Goal: Transaction & Acquisition: Purchase product/service

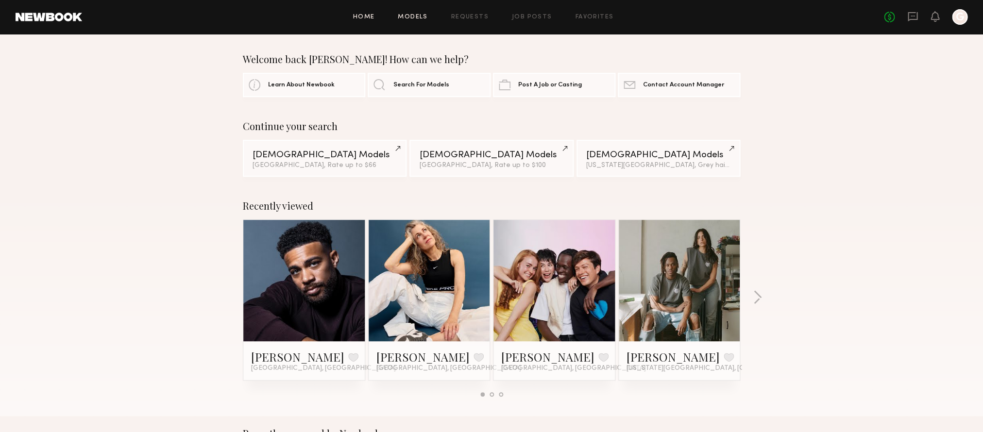
click at [406, 17] on link "Models" at bounding box center [413, 17] width 30 height 6
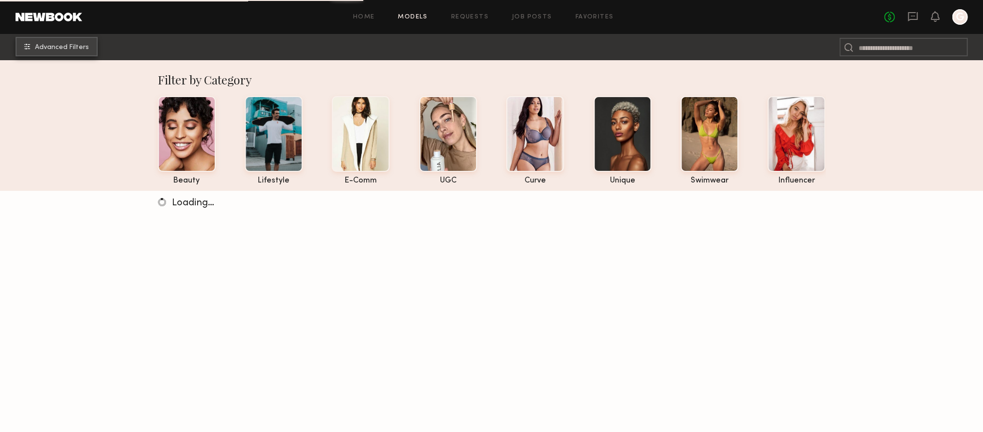
click at [78, 49] on span "Advanced Filters" at bounding box center [62, 47] width 54 height 7
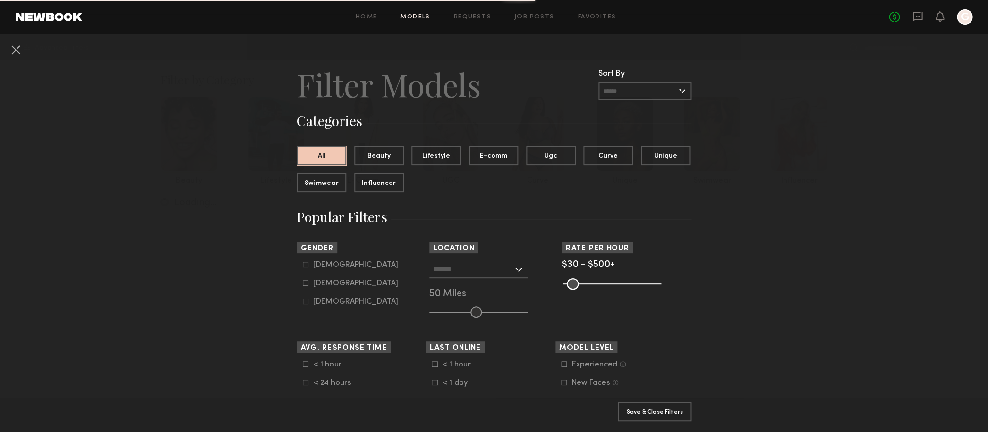
click at [303, 265] on icon at bounding box center [306, 265] width 6 height 6
type input "*"
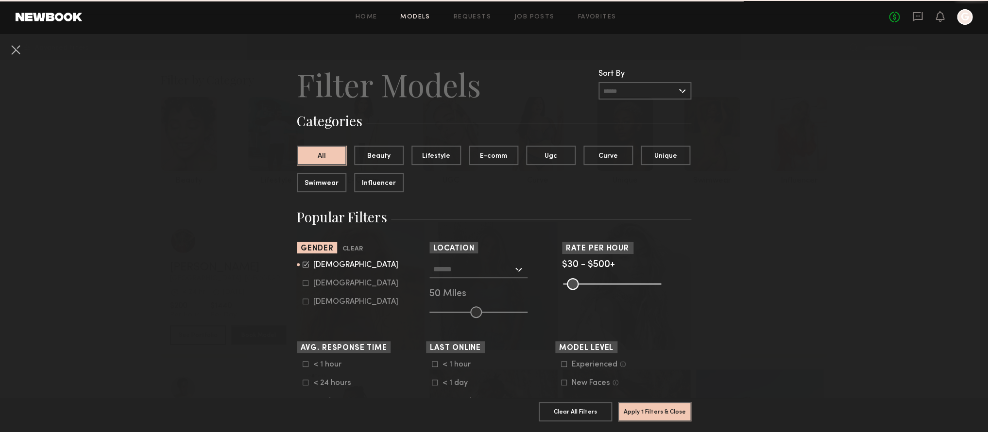
click at [452, 266] on input "text" at bounding box center [473, 269] width 80 height 17
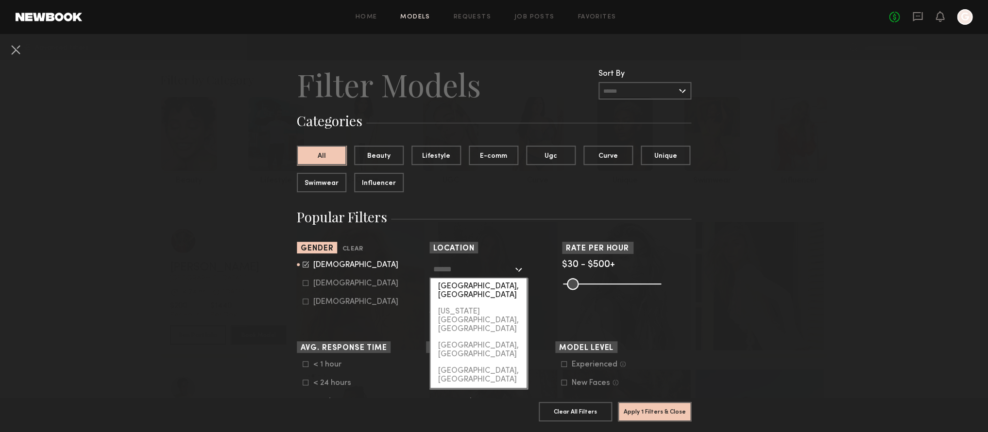
click at [453, 287] on div "[GEOGRAPHIC_DATA], [GEOGRAPHIC_DATA]" at bounding box center [478, 290] width 96 height 25
type input "**********"
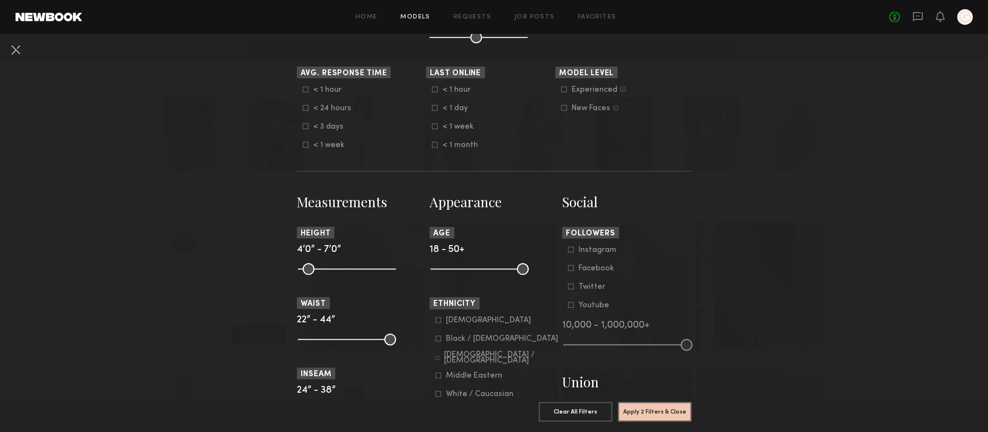
scroll to position [341, 0]
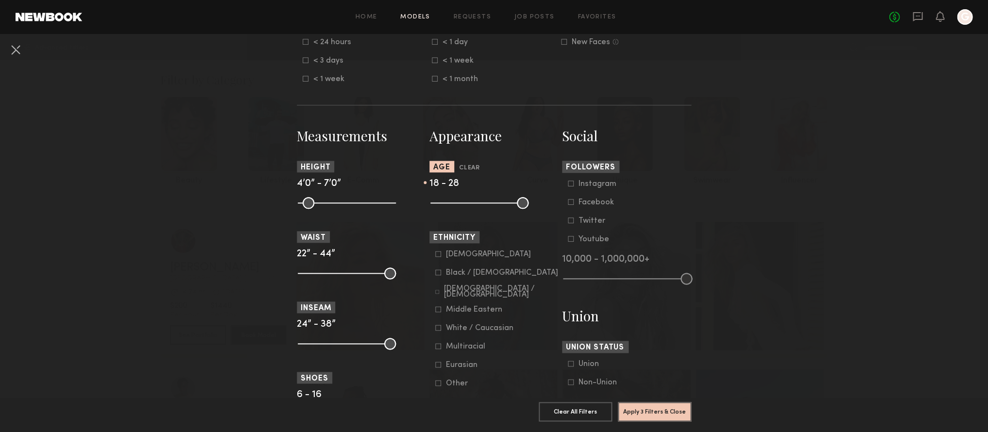
drag, startPoint x: 520, startPoint y: 205, endPoint x: 461, endPoint y: 204, distance: 58.3
type input "**"
click at [461, 204] on input "range" at bounding box center [479, 203] width 98 height 12
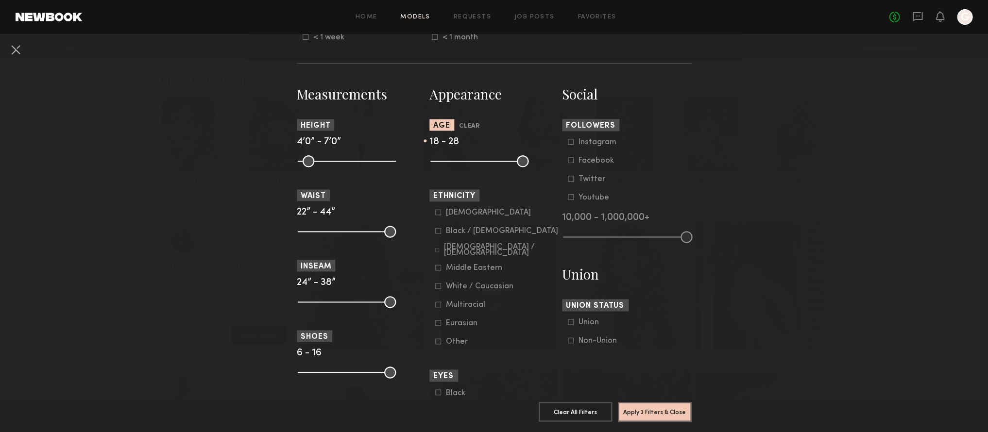
scroll to position [387, 0]
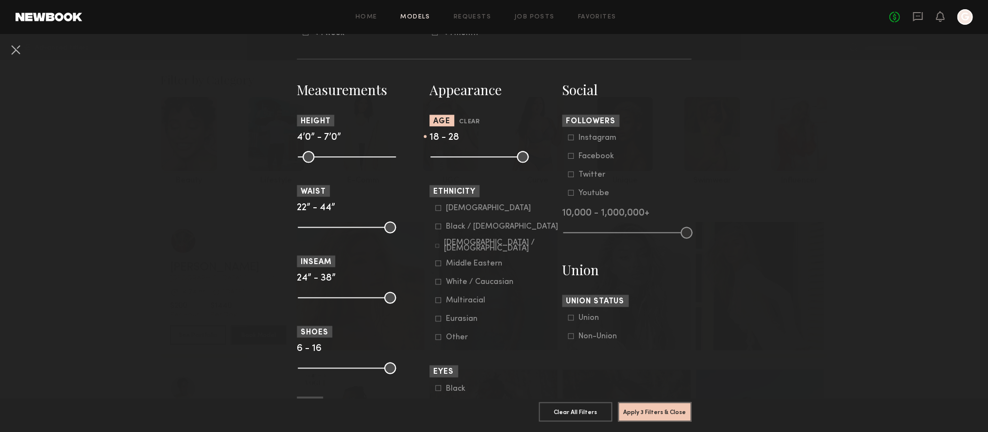
click at [435, 210] on icon at bounding box center [438, 208] width 6 height 6
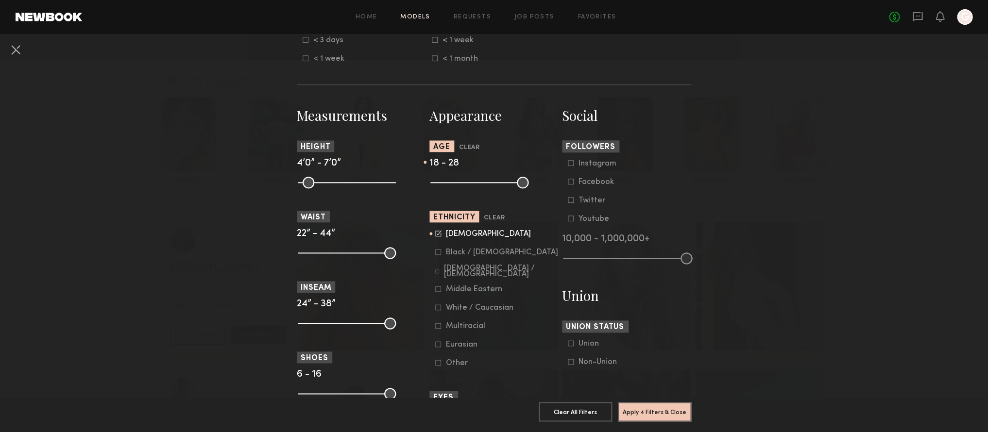
scroll to position [427, 0]
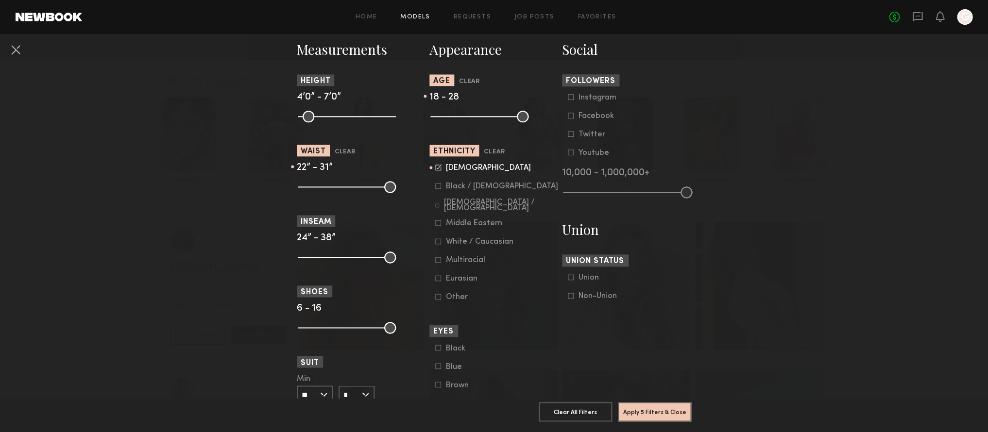
drag, startPoint x: 389, startPoint y: 186, endPoint x: 337, endPoint y: 186, distance: 52.5
type input "**"
click at [337, 186] on input "range" at bounding box center [347, 187] width 98 height 12
drag, startPoint x: 303, startPoint y: 188, endPoint x: 333, endPoint y: 191, distance: 29.8
type input "**"
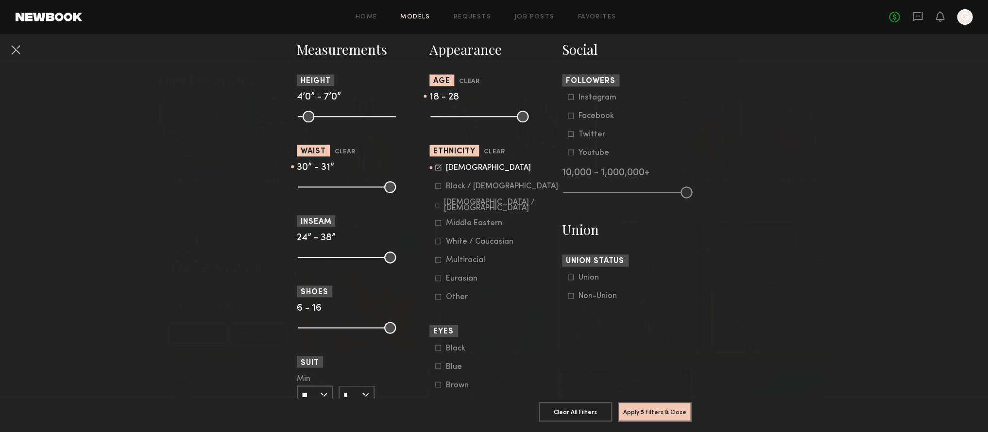
click at [333, 191] on common-range-minmax at bounding box center [346, 186] width 98 height 12
type input "**"
click at [340, 189] on input "range" at bounding box center [347, 187] width 98 height 12
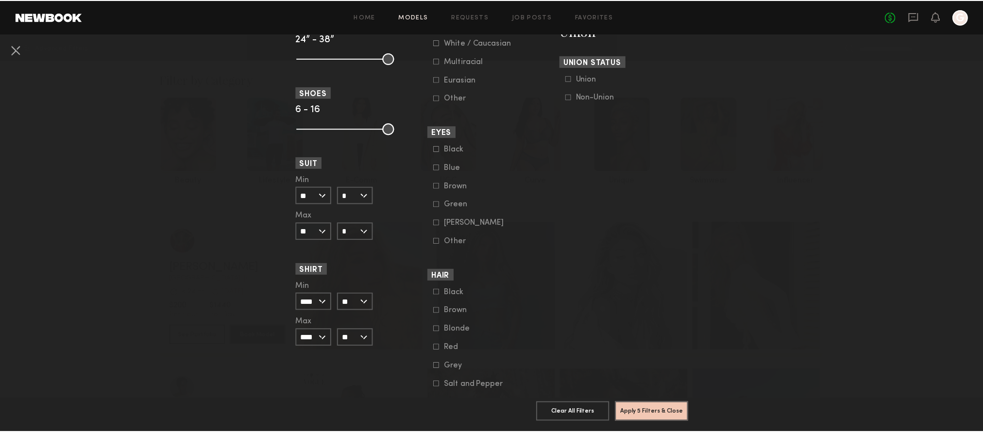
scroll to position [680, 0]
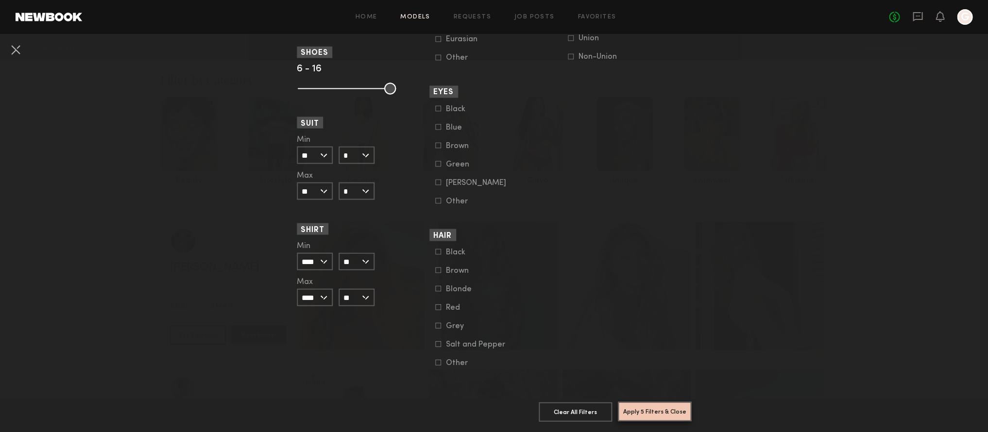
click at [647, 411] on button "Apply 5 Filters & Close" at bounding box center [654, 411] width 73 height 19
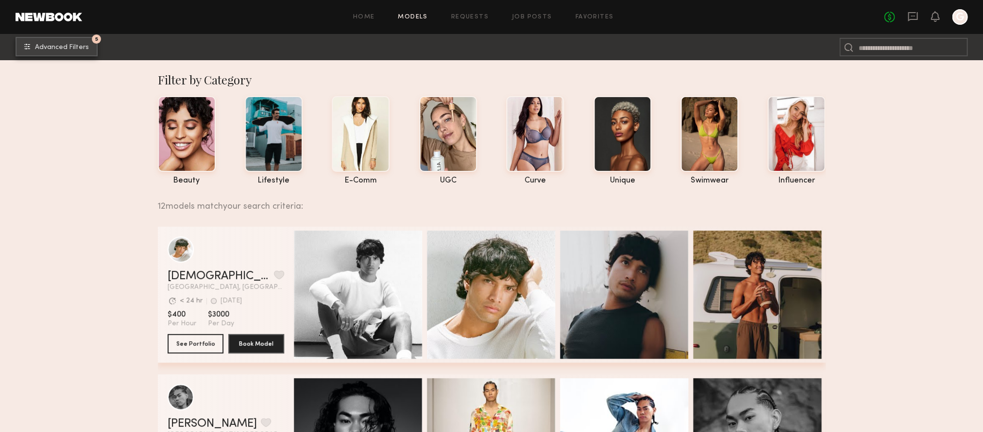
click at [69, 48] on span "Advanced Filters" at bounding box center [62, 47] width 54 height 7
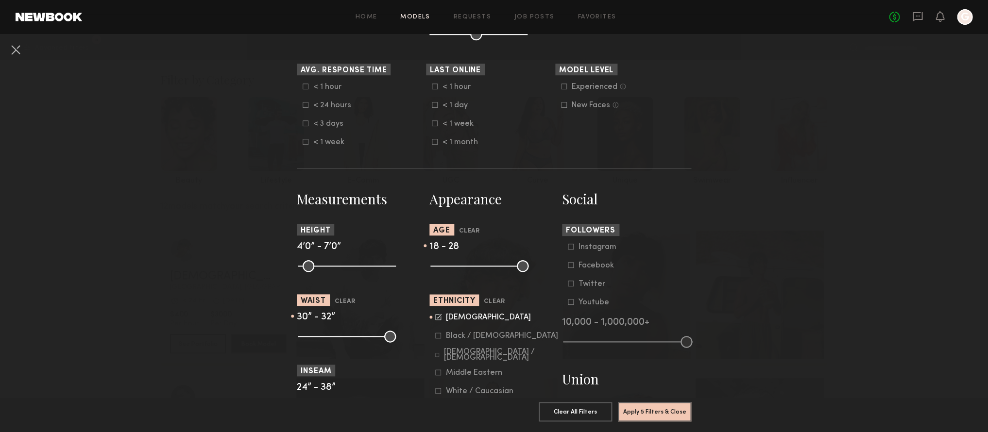
scroll to position [411, 0]
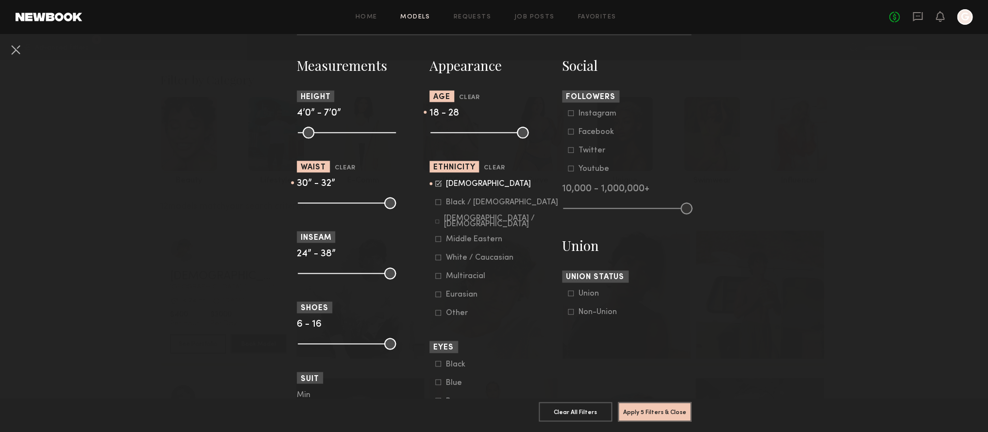
click at [435, 279] on icon at bounding box center [438, 276] width 6 height 6
click at [435, 297] on icon at bounding box center [438, 294] width 6 height 6
click at [434, 322] on section "Appearance Age Clear 18 - 28 Ethnicity Clear [DEMOGRAPHIC_DATA] / [DEMOGRAPHIC_…" at bounding box center [493, 339] width 129 height 566
click at [437, 316] on icon at bounding box center [438, 313] width 6 height 6
click at [671, 409] on button "Apply 5 Filters & Close" at bounding box center [654, 411] width 73 height 19
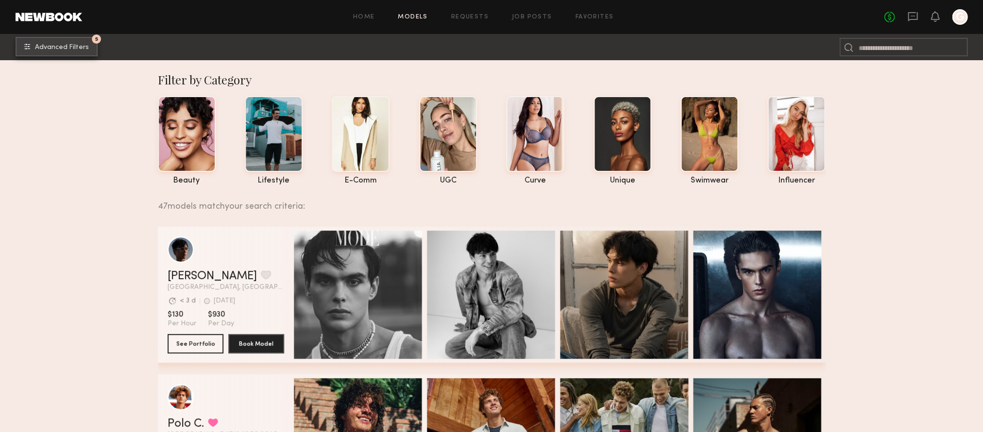
click at [72, 50] on span "Advanced Filters" at bounding box center [62, 47] width 54 height 7
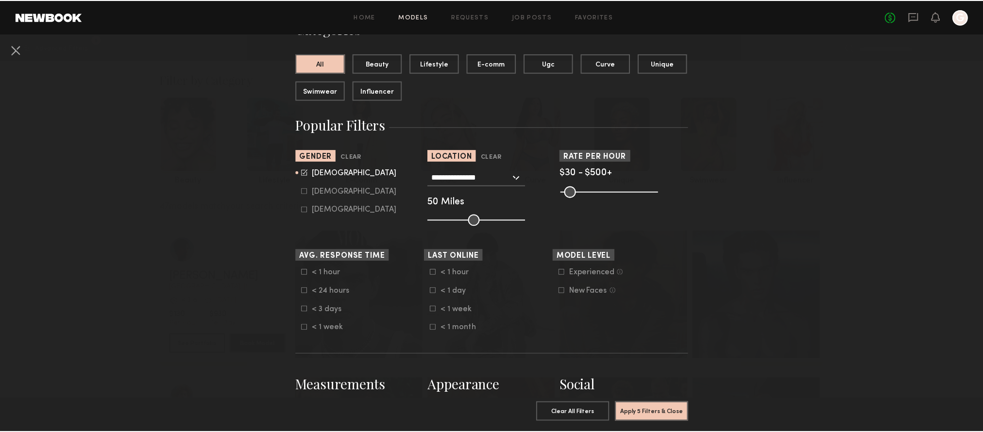
scroll to position [159, 0]
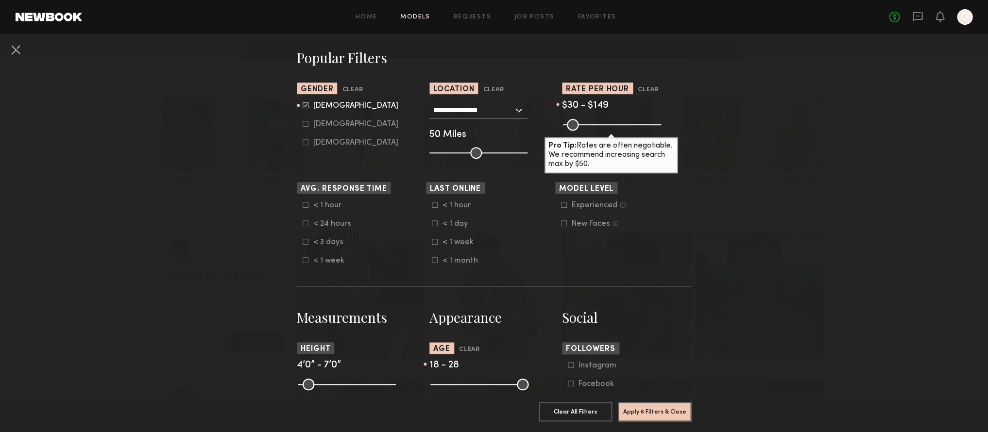
drag, startPoint x: 650, startPoint y: 126, endPoint x: 588, endPoint y: 130, distance: 62.7
type input "***"
click at [588, 130] on input "range" at bounding box center [612, 125] width 98 height 12
click at [672, 409] on button "Apply 6 Filters & Close" at bounding box center [654, 411] width 73 height 19
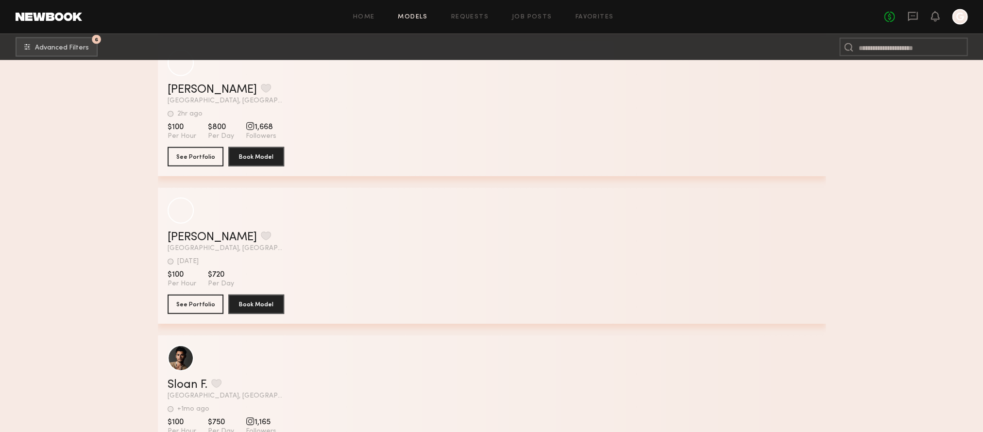
scroll to position [2497, 0]
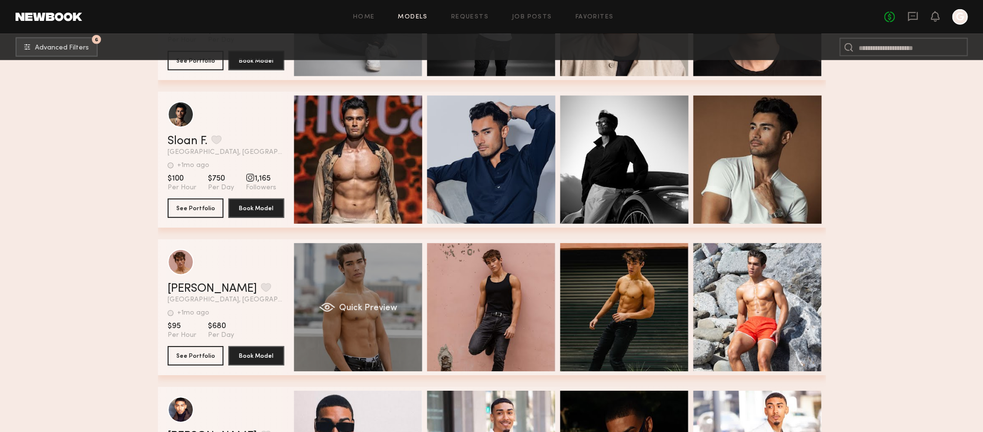
click at [383, 293] on div "Quick Preview" at bounding box center [358, 307] width 128 height 128
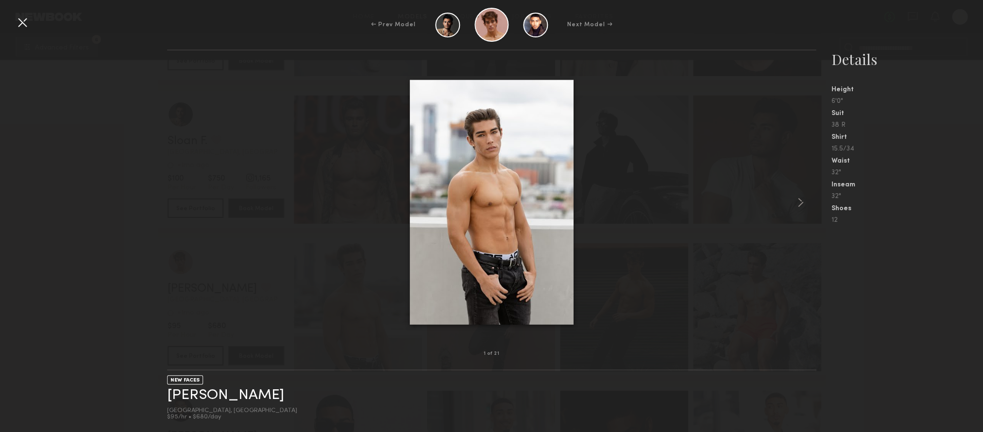
click at [605, 217] on div at bounding box center [491, 202] width 649 height 272
click at [22, 21] on div at bounding box center [23, 23] width 16 height 16
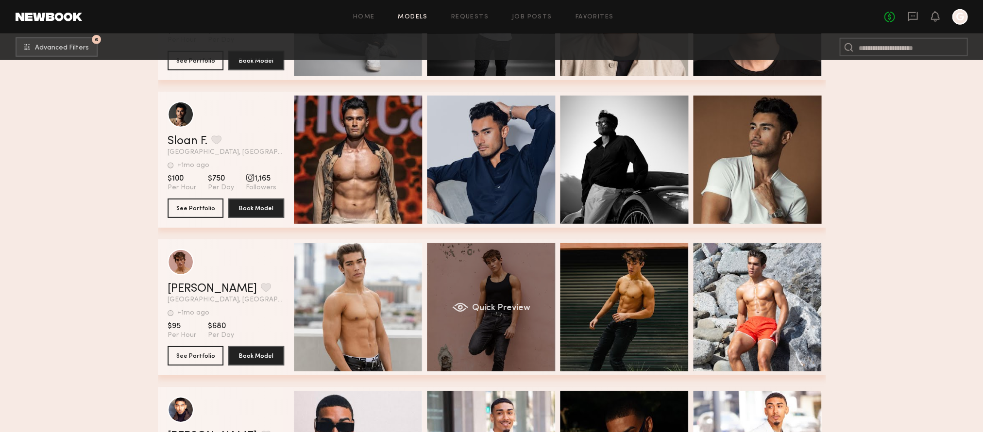
click at [512, 306] on span "Quick Preview" at bounding box center [501, 308] width 58 height 9
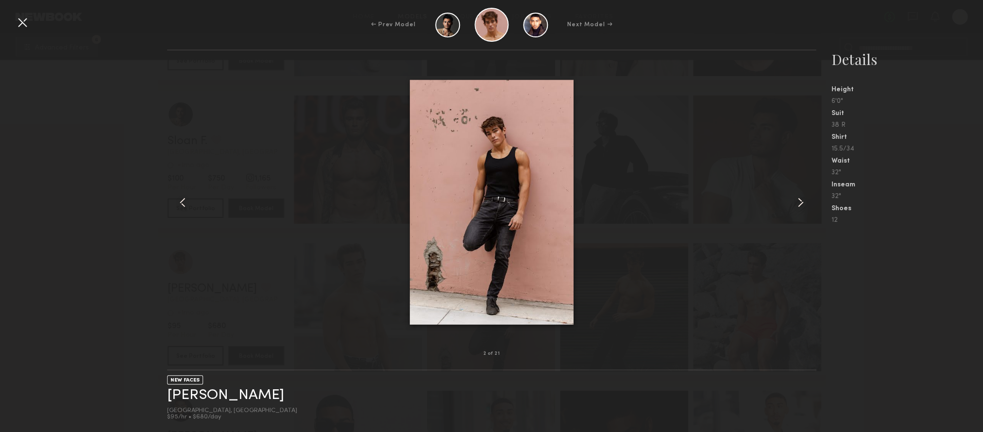
click at [19, 18] on div at bounding box center [23, 23] width 16 height 16
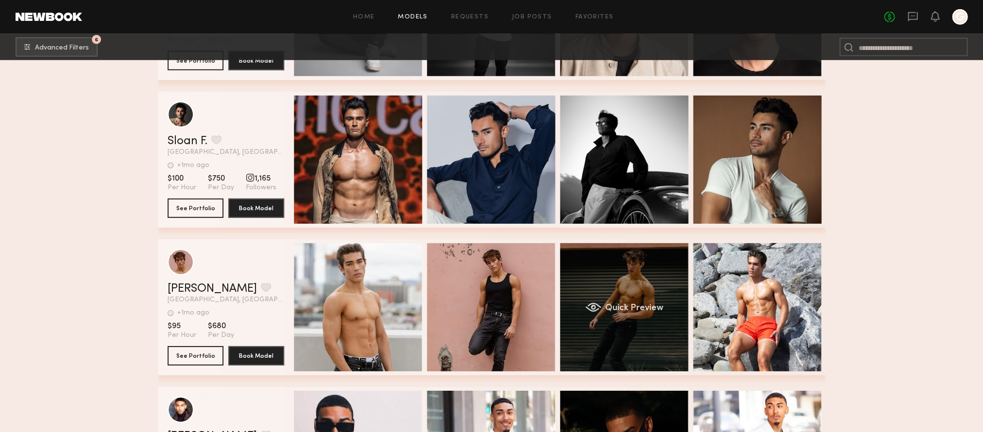
click at [623, 300] on div "Quick Preview" at bounding box center [624, 307] width 128 height 128
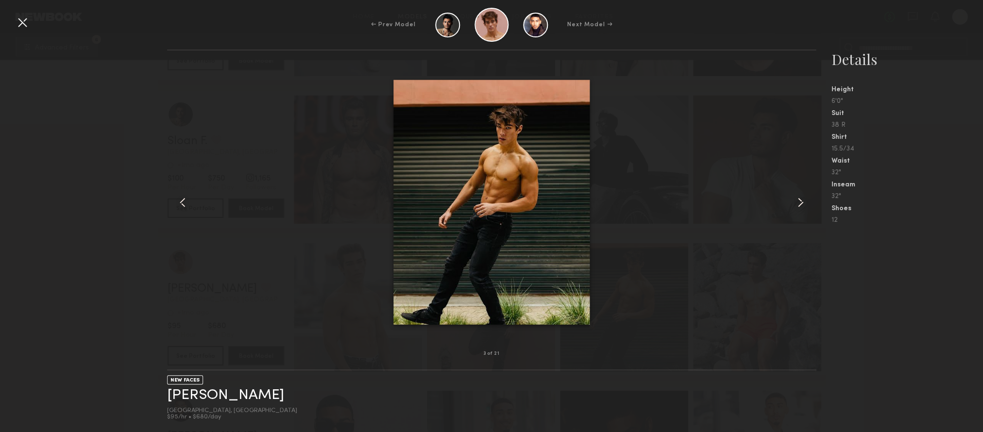
click at [23, 23] on div at bounding box center [23, 23] width 16 height 16
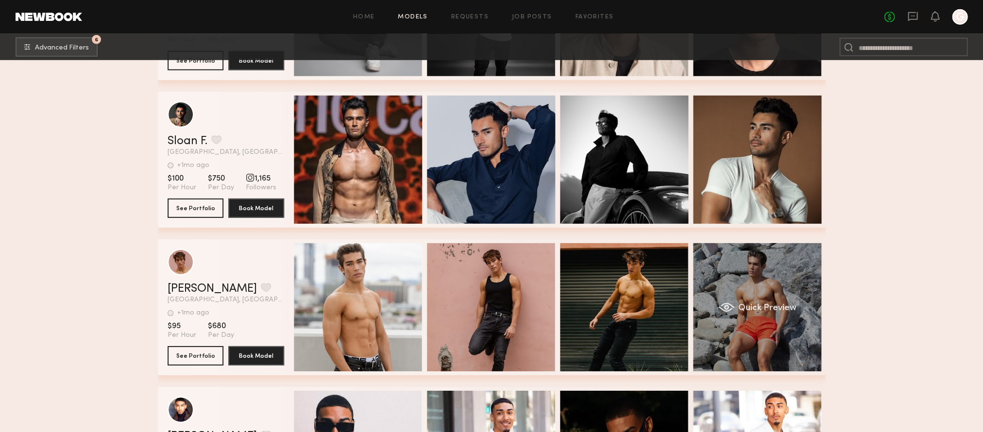
click at [759, 296] on div "Quick Preview" at bounding box center [757, 307] width 128 height 128
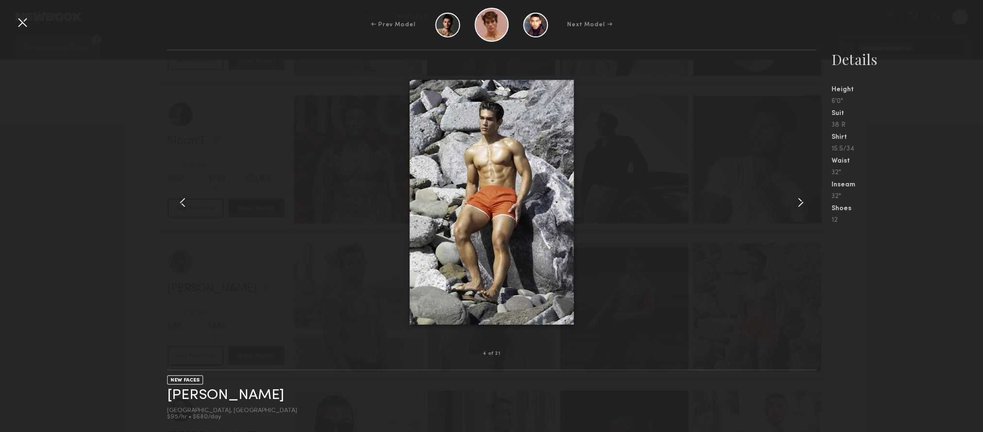
click at [19, 23] on div at bounding box center [23, 23] width 16 height 16
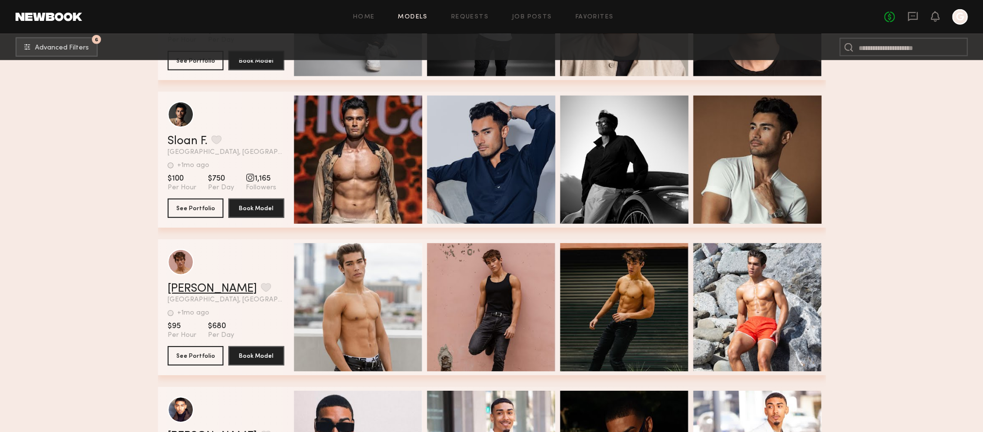
click at [195, 288] on link "[PERSON_NAME]" at bounding box center [212, 289] width 89 height 12
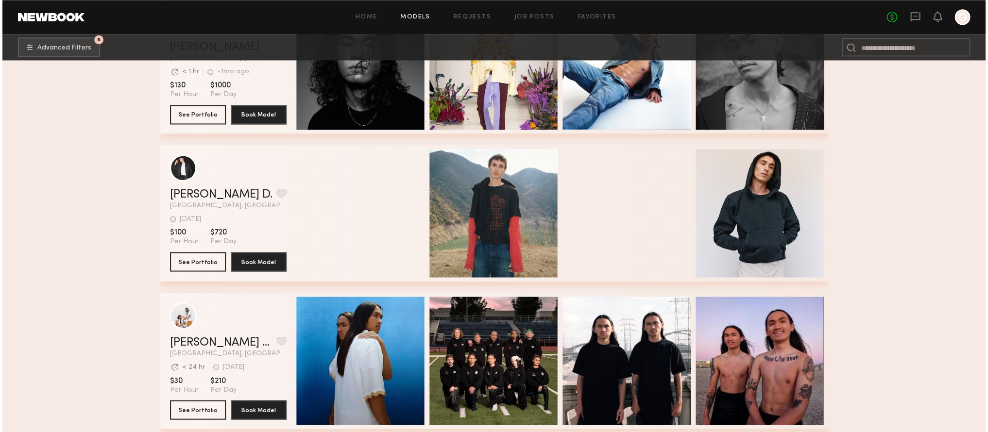
scroll to position [0, 0]
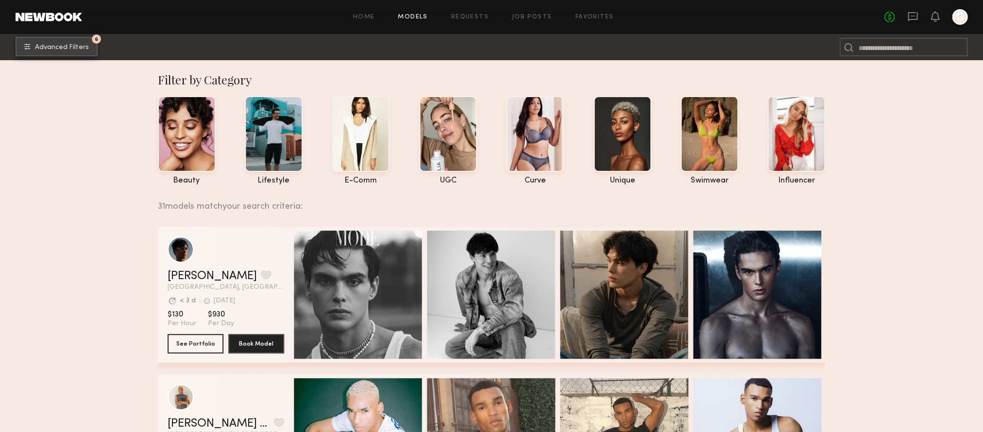
click at [62, 50] on span "Advanced Filters" at bounding box center [62, 47] width 54 height 7
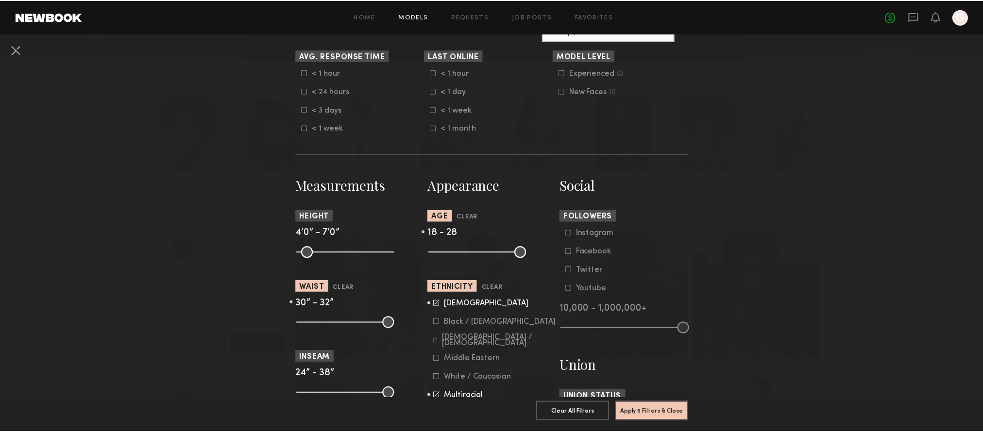
scroll to position [325, 0]
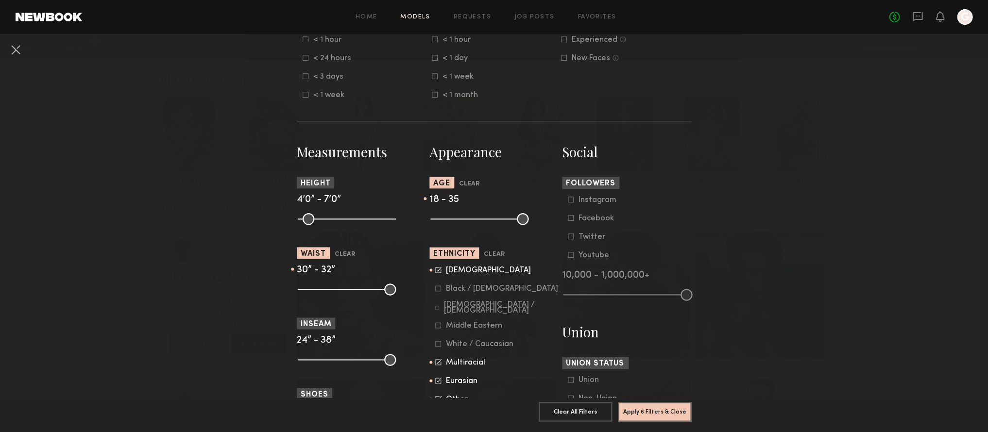
drag, startPoint x: 459, startPoint y: 221, endPoint x: 480, endPoint y: 219, distance: 21.5
type input "**"
click at [480, 219] on input "range" at bounding box center [479, 219] width 98 height 12
drag, startPoint x: 433, startPoint y: 221, endPoint x: 460, endPoint y: 220, distance: 27.3
type input "**"
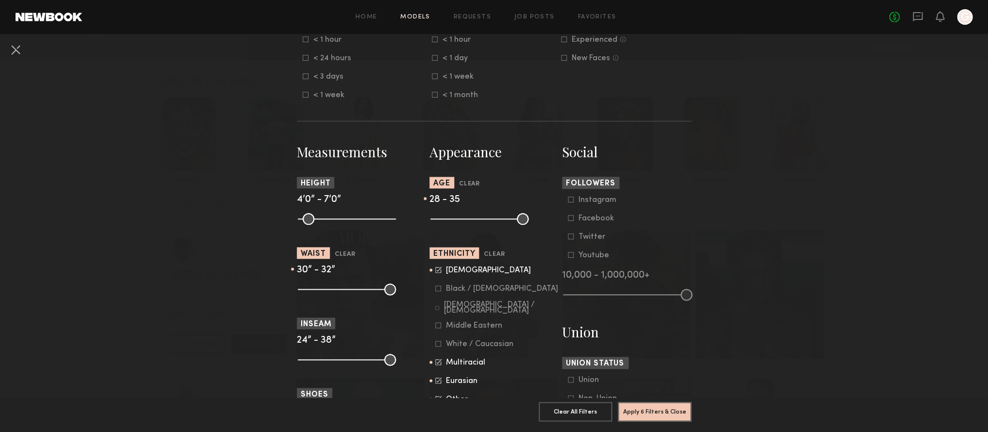
click at [460, 220] on input "range" at bounding box center [479, 219] width 98 height 12
click at [656, 409] on button "Apply 6 Filters & Close" at bounding box center [654, 411] width 73 height 19
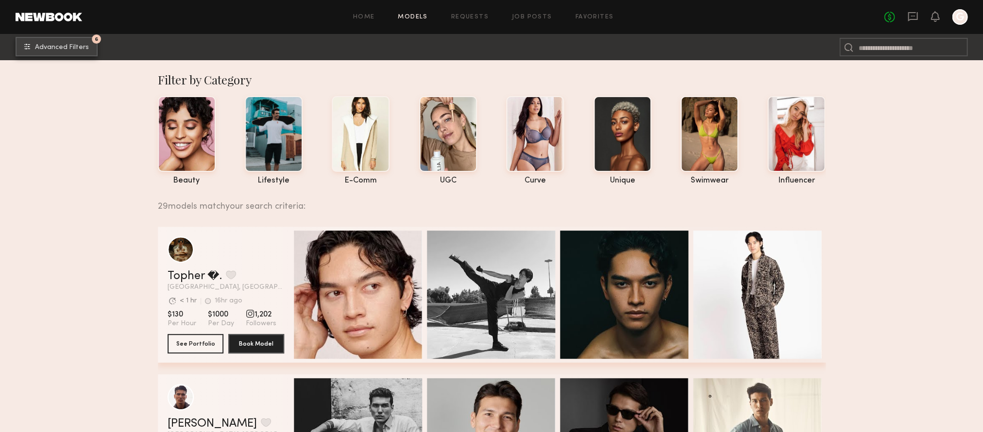
click at [75, 56] on button "6 Advanced Filters" at bounding box center [57, 46] width 82 height 19
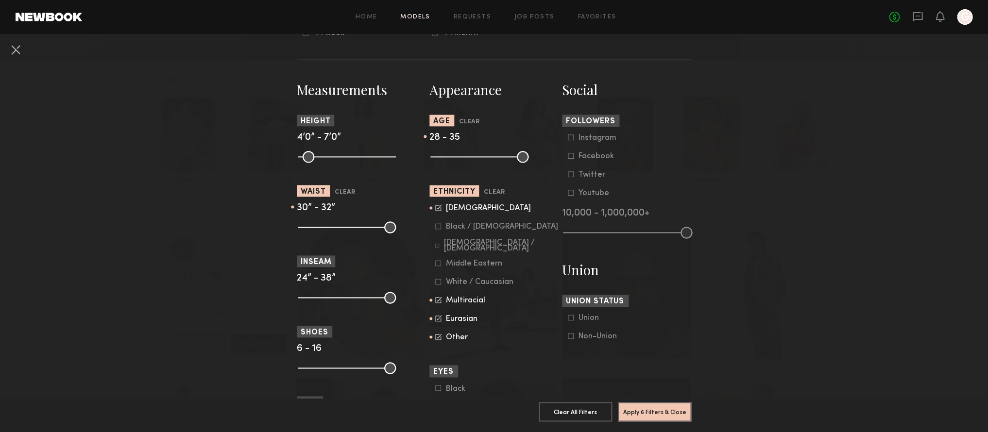
scroll to position [308, 0]
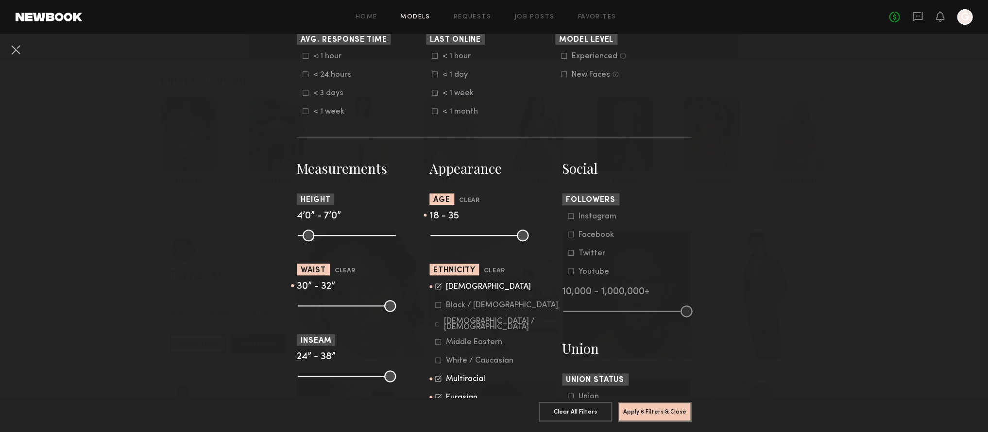
drag, startPoint x: 460, startPoint y: 239, endPoint x: 352, endPoint y: 243, distance: 108.9
type input "**"
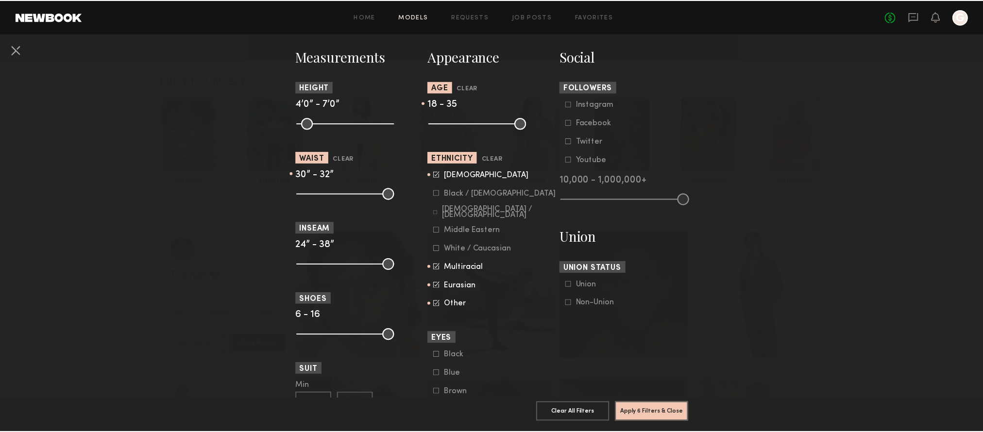
scroll to position [454, 0]
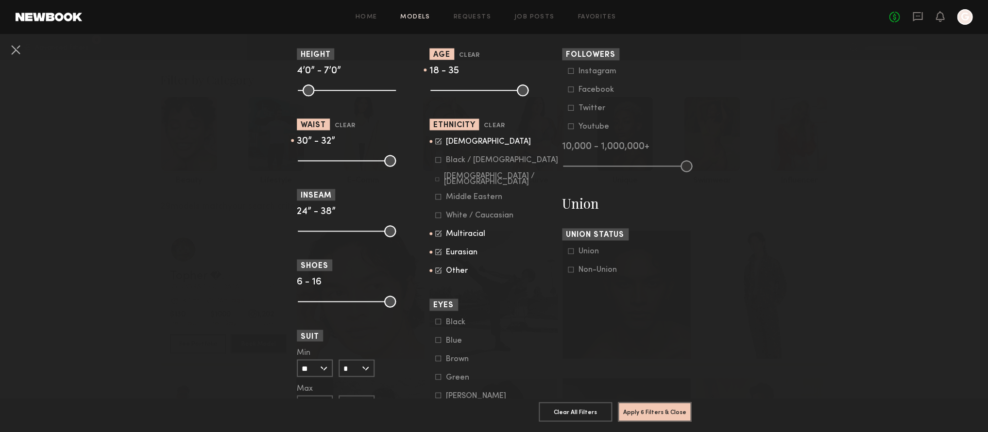
click at [435, 236] on icon at bounding box center [438, 233] width 6 height 6
click at [435, 254] on icon at bounding box center [438, 252] width 6 height 6
click at [436, 273] on icon at bounding box center [438, 270] width 6 height 6
click at [647, 409] on button "Apply 6 Filters & Close" at bounding box center [654, 411] width 73 height 19
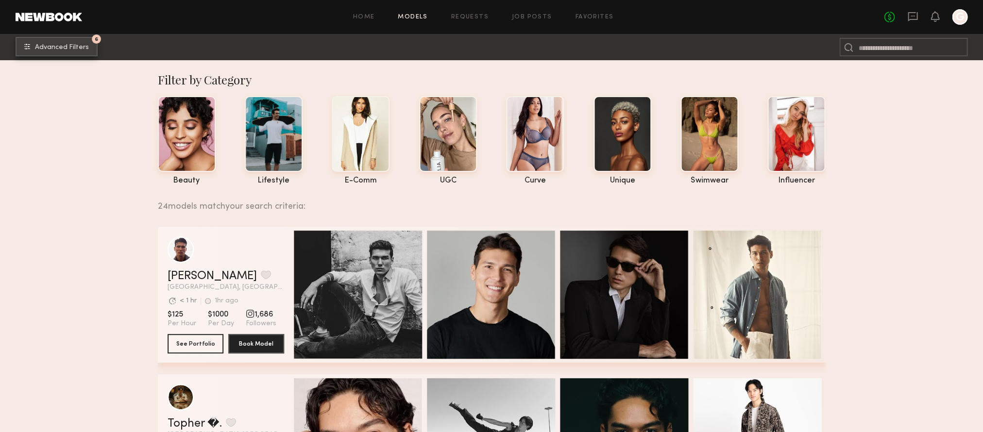
click at [54, 53] on button "6 Advanced Filters" at bounding box center [57, 46] width 82 height 19
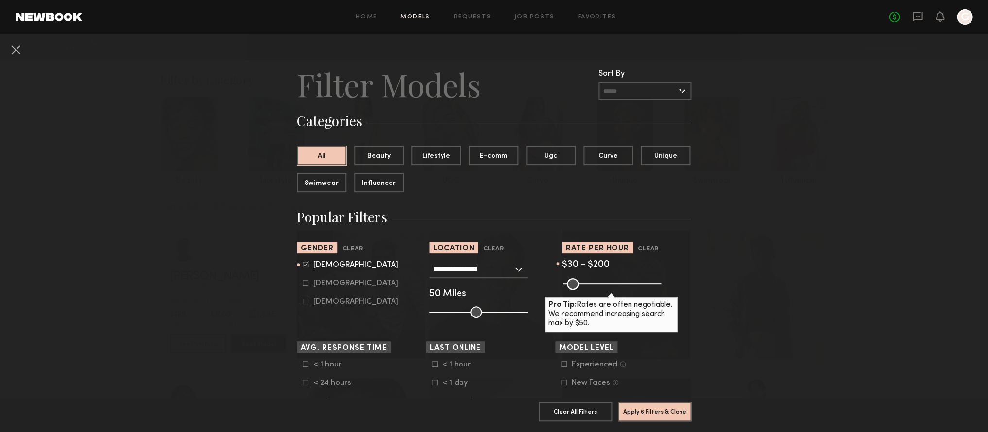
drag, startPoint x: 587, startPoint y: 285, endPoint x: 597, endPoint y: 286, distance: 10.7
type input "***"
click at [597, 286] on input "range" at bounding box center [612, 284] width 98 height 12
click at [650, 405] on button "Apply 6 Filters & Close" at bounding box center [654, 411] width 73 height 19
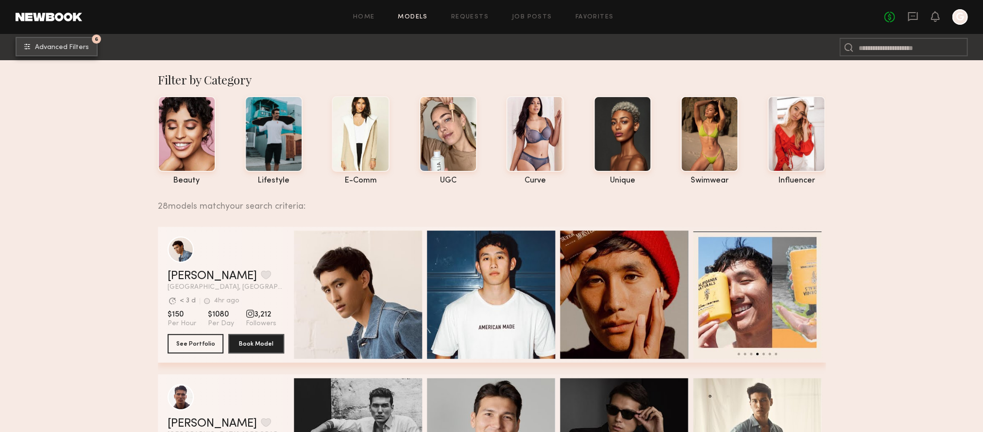
click at [70, 40] on button "6 Advanced Filters" at bounding box center [57, 46] width 82 height 19
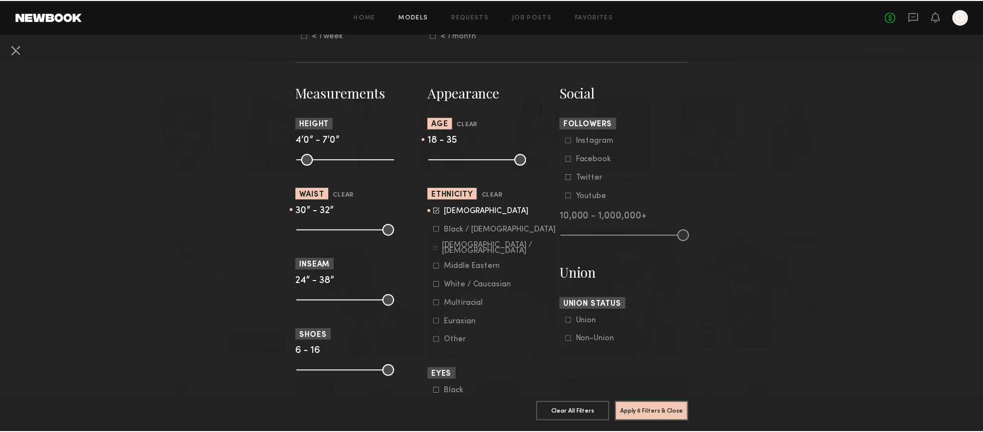
scroll to position [418, 0]
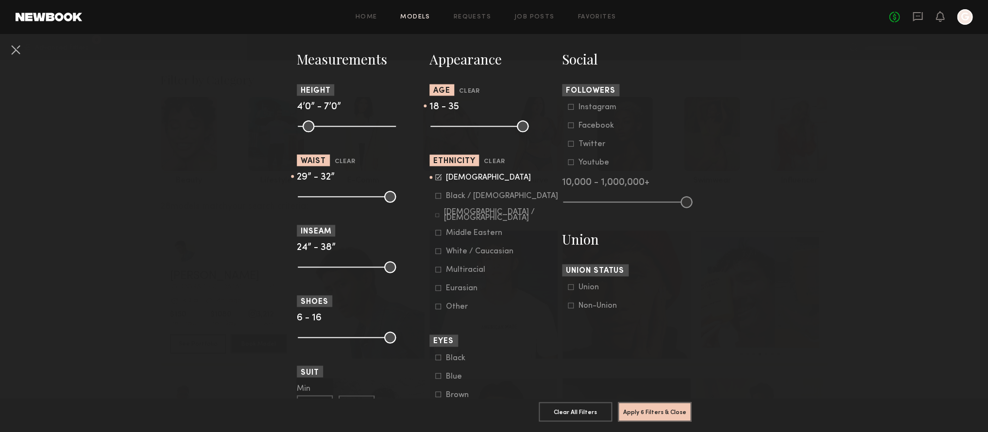
type input "**"
click at [327, 201] on input "range" at bounding box center [347, 197] width 98 height 12
drag, startPoint x: 342, startPoint y: 200, endPoint x: 330, endPoint y: 200, distance: 12.1
type input "**"
click at [330, 200] on input "range" at bounding box center [347, 197] width 98 height 12
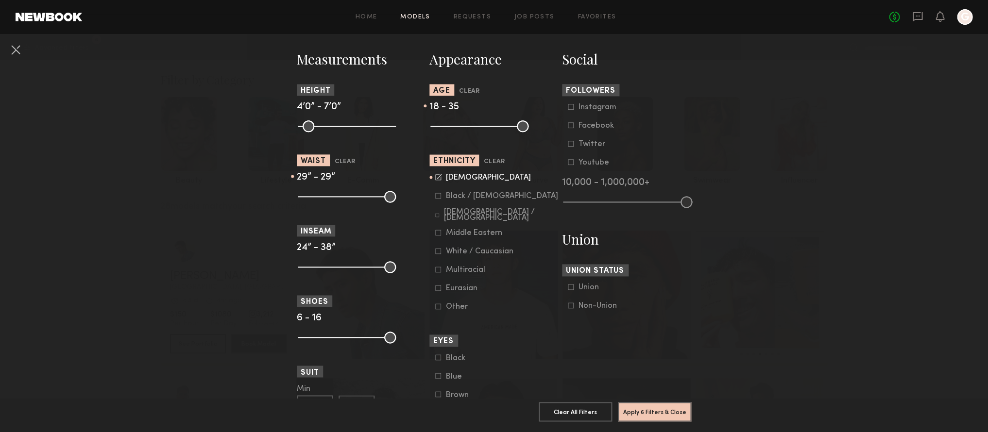
click at [436, 272] on icon at bounding box center [438, 270] width 6 height 6
click at [437, 291] on icon at bounding box center [438, 288] width 6 height 6
click at [436, 308] on icon at bounding box center [438, 307] width 6 height 6
click at [670, 413] on button "Apply 6 Filters & Close" at bounding box center [654, 411] width 73 height 19
